Goal: Information Seeking & Learning: Stay updated

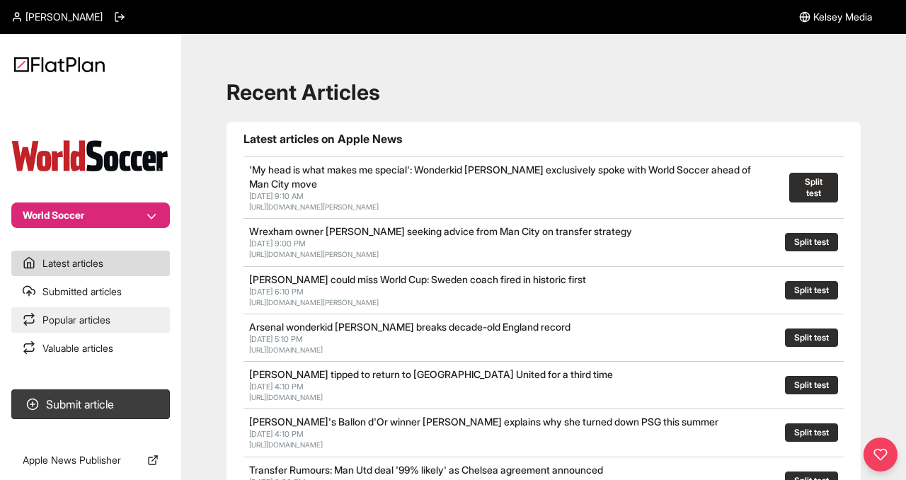
click at [71, 316] on link "Popular articles" at bounding box center [90, 319] width 159 height 25
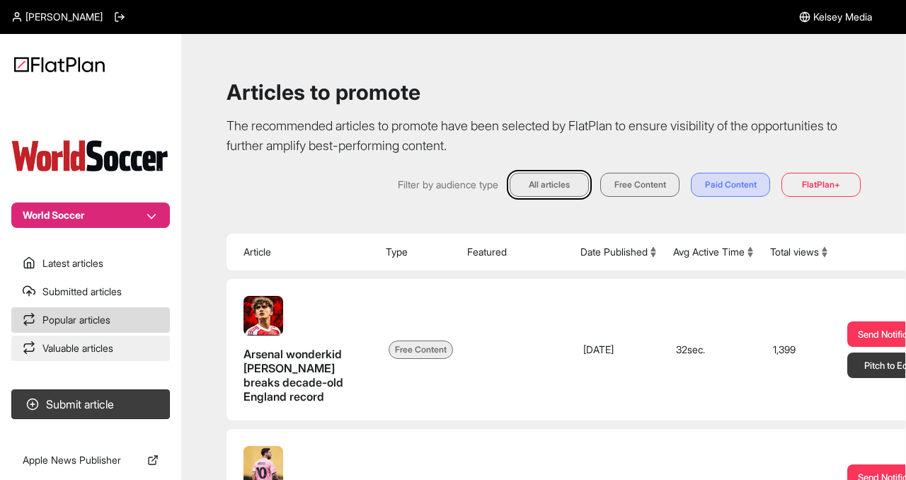
click at [61, 343] on link "Valuable articles" at bounding box center [90, 347] width 159 height 25
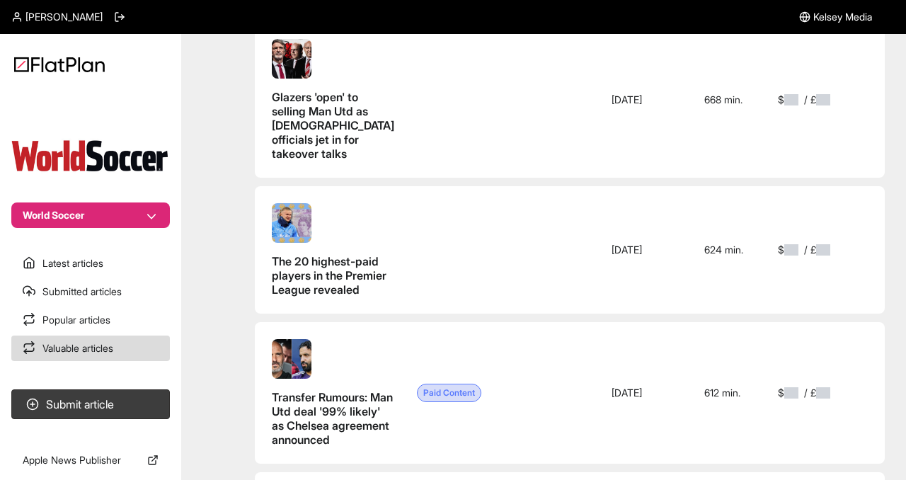
scroll to position [282, 0]
